Goal: Find specific page/section: Find specific page/section

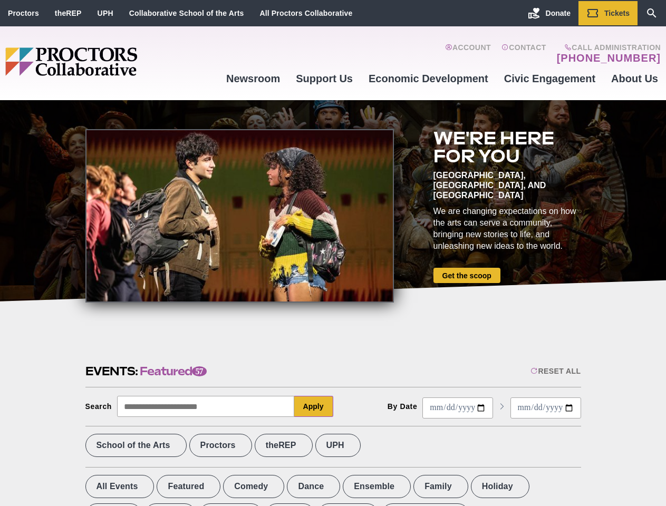
click at [333, 253] on div at bounding box center [239, 216] width 309 height 174
click at [555, 371] on div "Reset All" at bounding box center [556, 371] width 50 height 8
click at [314, 407] on button "Apply" at bounding box center [313, 406] width 39 height 21
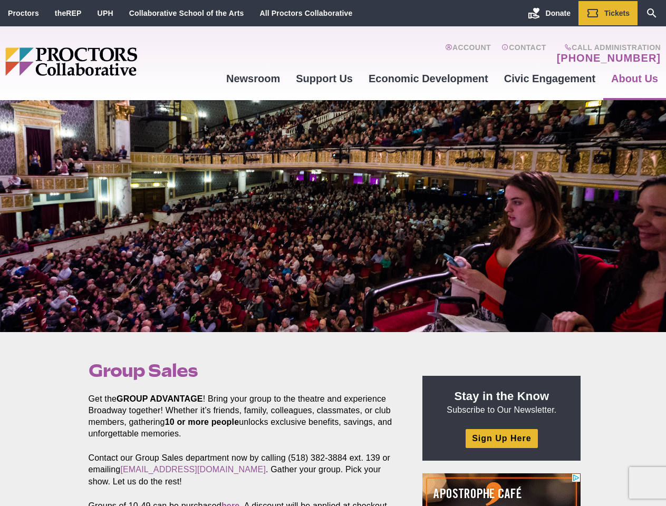
click at [333, 253] on div at bounding box center [333, 216] width 666 height 232
